Goal: Task Accomplishment & Management: Complete application form

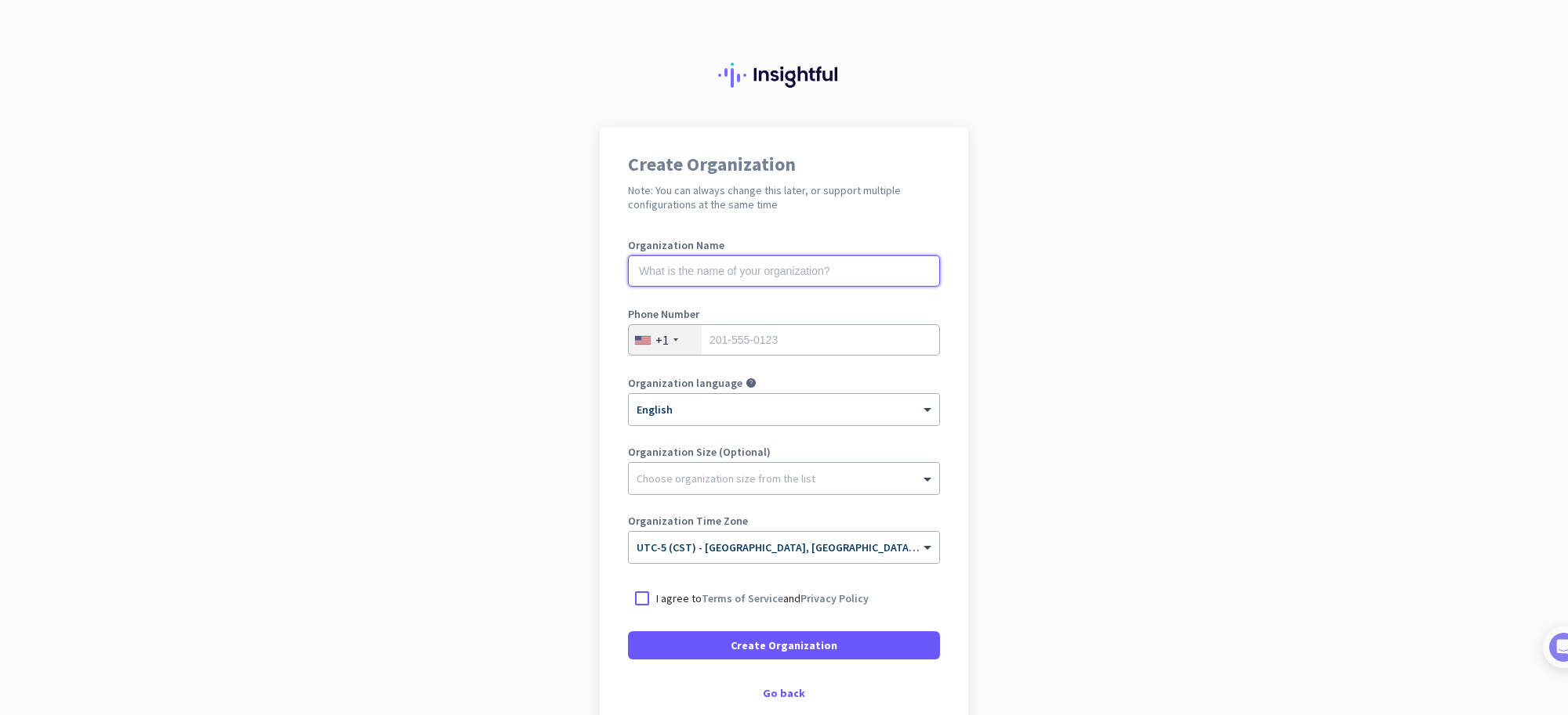
click at [785, 274] on input "text" at bounding box center [783, 270] width 312 height 31
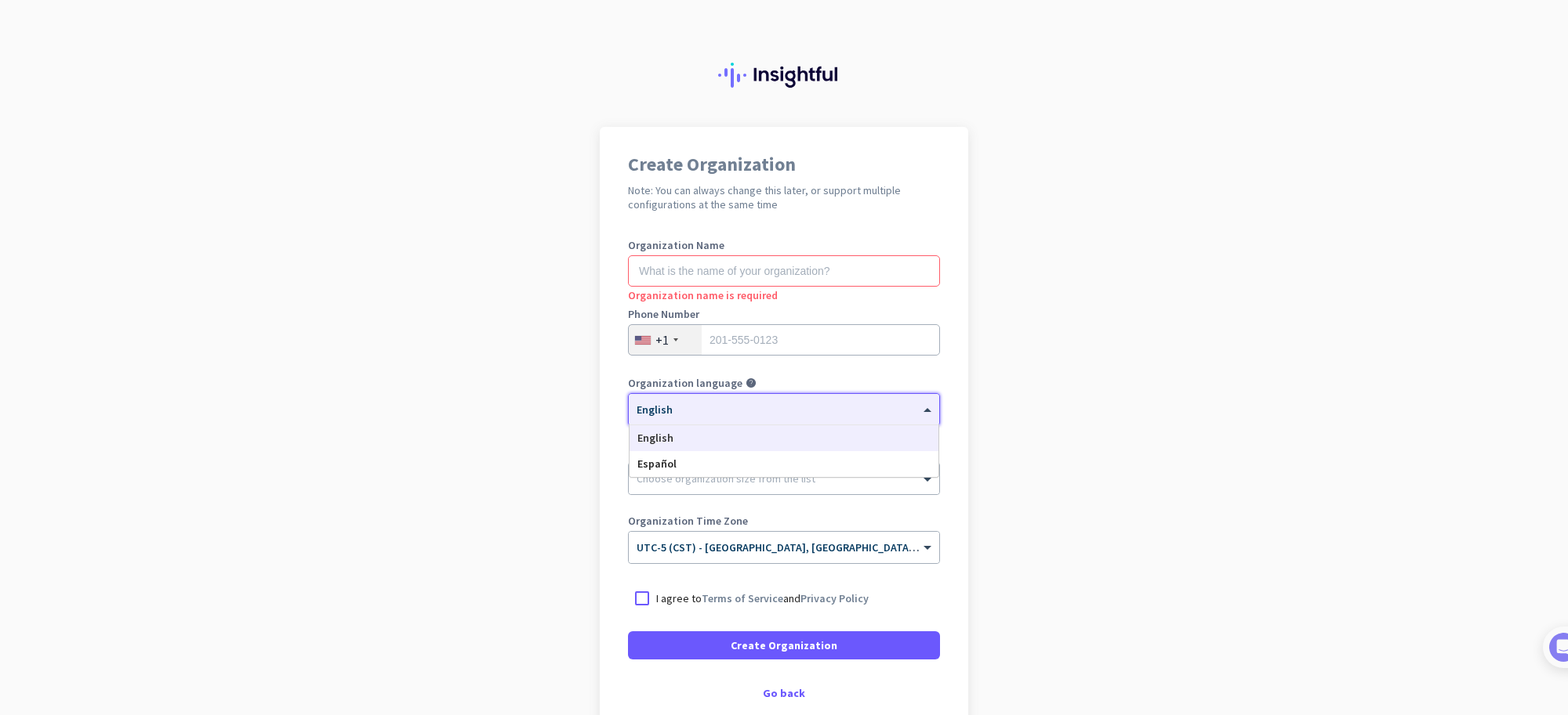
click at [785, 416] on div "× English" at bounding box center [774, 410] width 291 height 13
click at [1149, 413] on app-onboarding-organization "Create Organization Note: You can always change this later, or support multiple…" at bounding box center [784, 466] width 1568 height 679
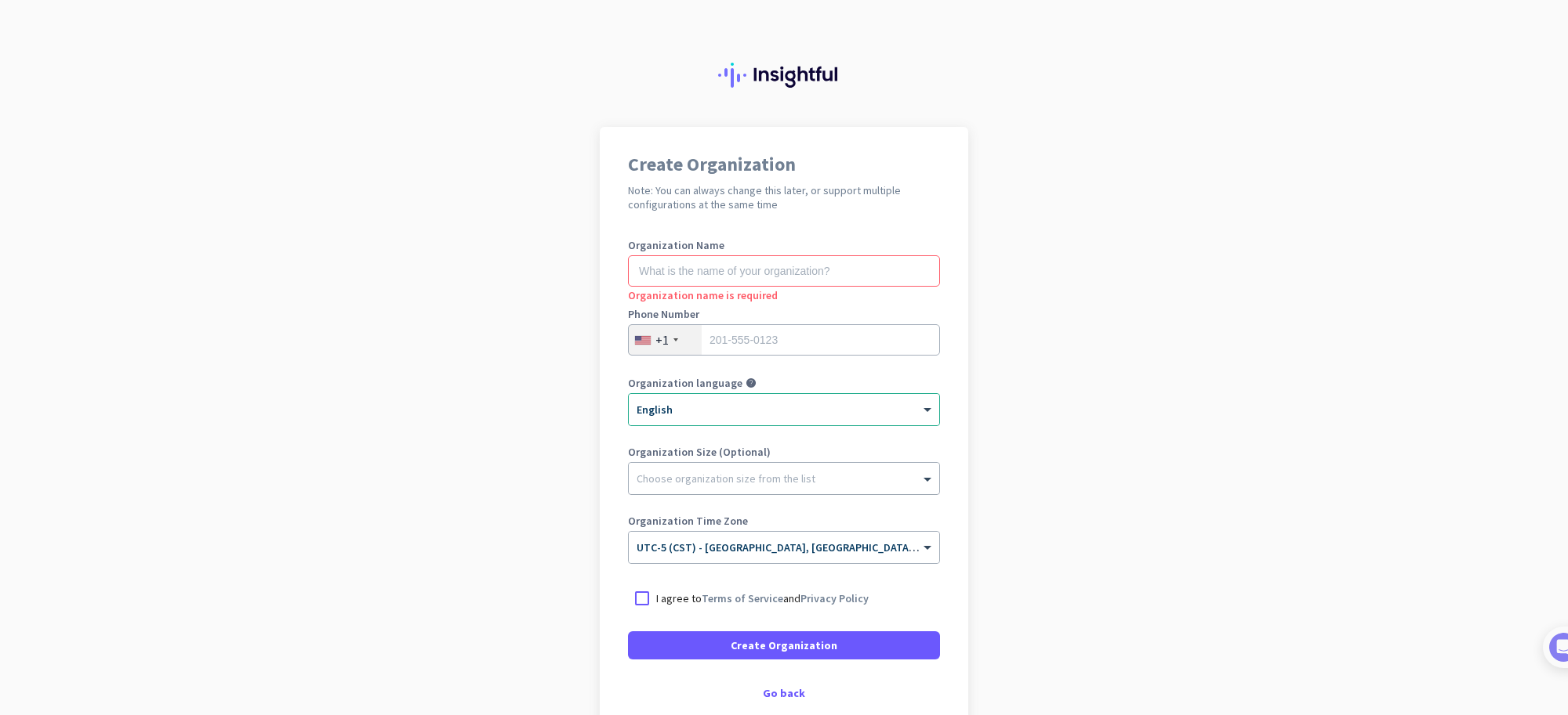
click at [900, 490] on div "Choose organization size from the list" at bounding box center [784, 478] width 311 height 31
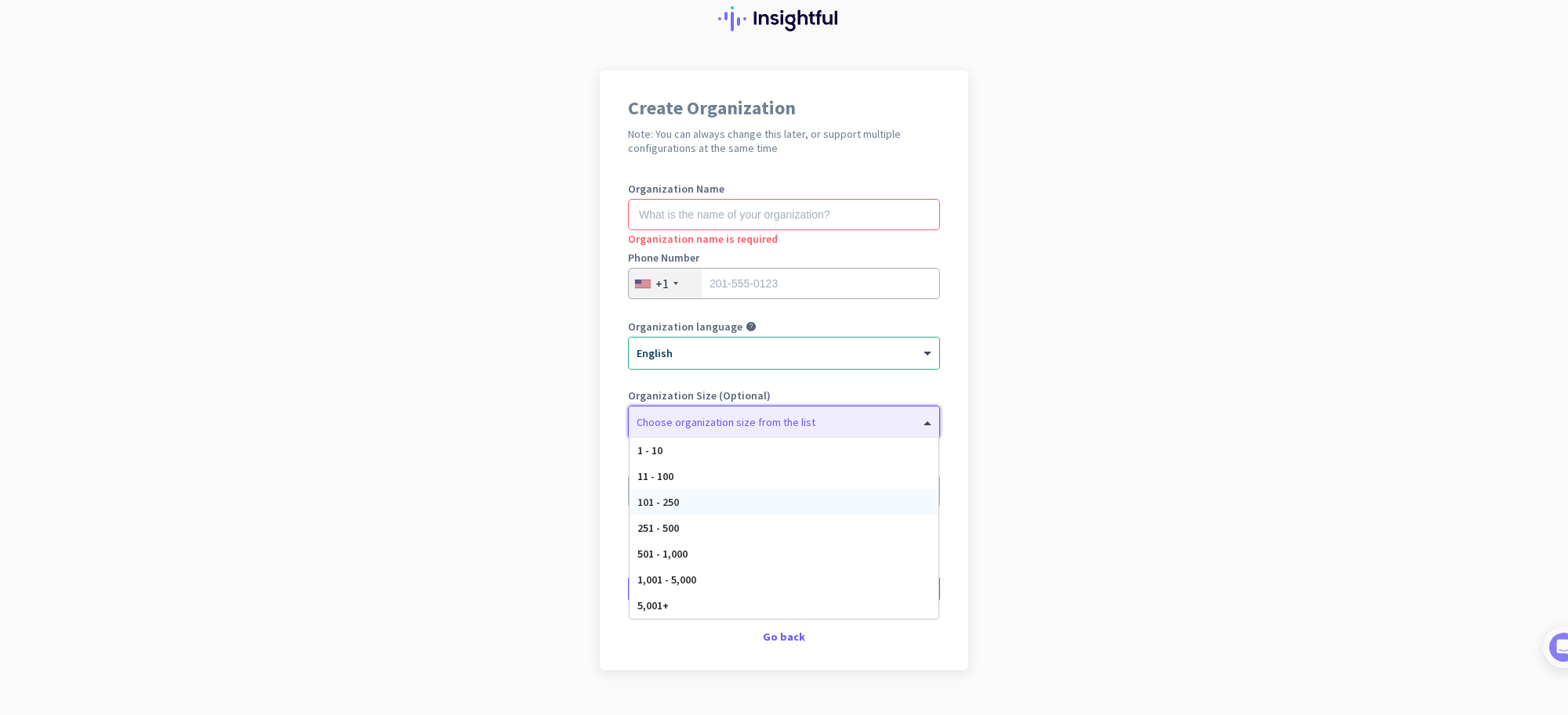
scroll to position [89, 0]
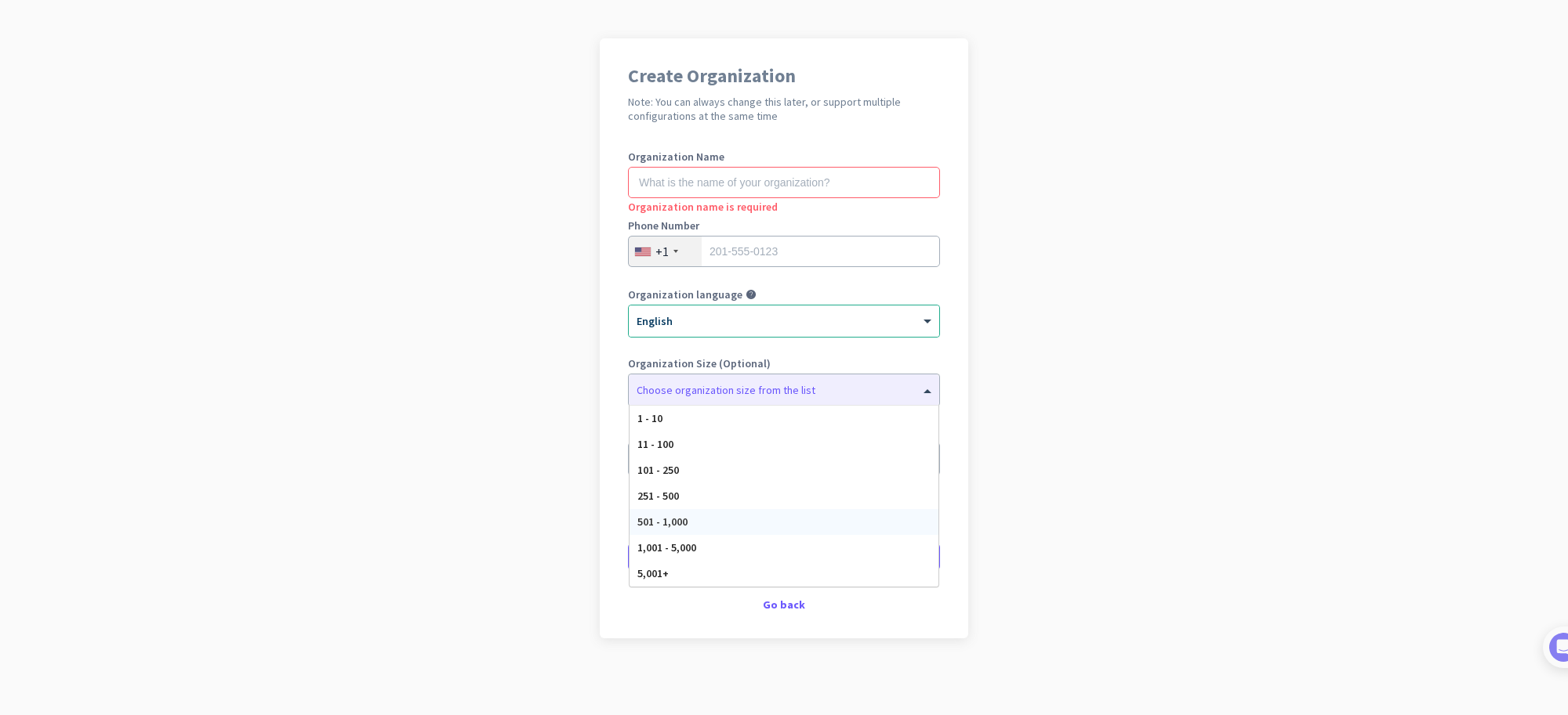
click at [1031, 482] on app-onboarding-organization "Create Organization Note: You can always change this later, or support multiple…" at bounding box center [784, 377] width 1568 height 679
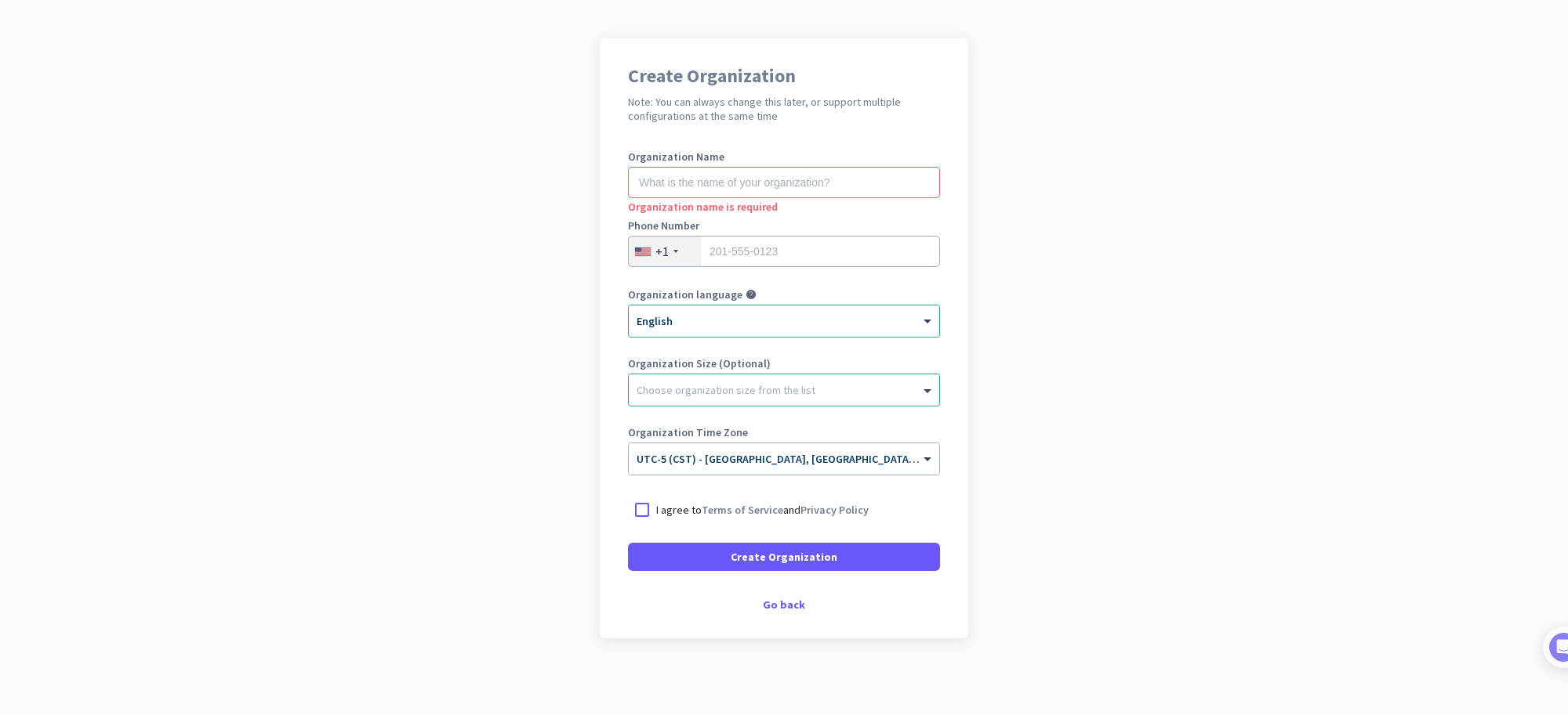
click at [786, 619] on div "Create Organization Note: You can always change this later, or support multiple…" at bounding box center [783, 338] width 369 height 600
click at [780, 609] on div "Create Organization Note: You can always change this later, or support multiple…" at bounding box center [783, 338] width 369 height 600
click at [776, 604] on div "Go back" at bounding box center [783, 605] width 312 height 11
